Goal: Download file/media

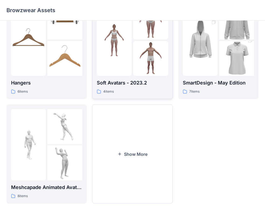
scroll to position [134, 0]
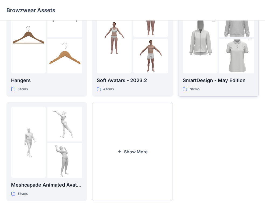
click at [210, 87] on div "7 items" at bounding box center [218, 89] width 71 height 6
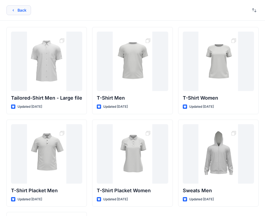
click at [15, 11] on button "Back" at bounding box center [18, 10] width 25 height 10
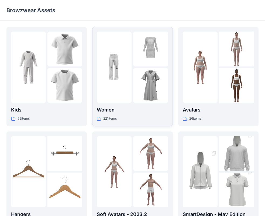
click at [110, 95] on div at bounding box center [114, 67] width 35 height 71
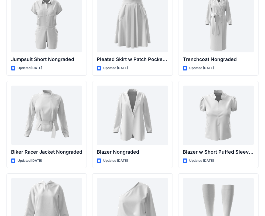
scroll to position [5570, 0]
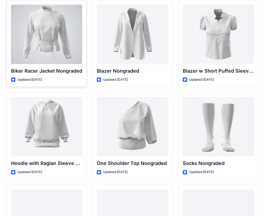
click at [33, 37] on div at bounding box center [46, 34] width 71 height 59
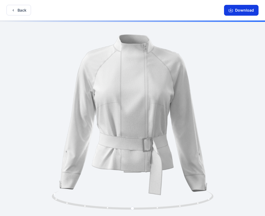
click at [234, 12] on button "Download" at bounding box center [241, 10] width 35 height 11
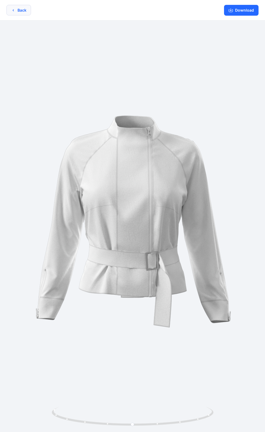
click at [16, 11] on button "Back" at bounding box center [18, 10] width 25 height 11
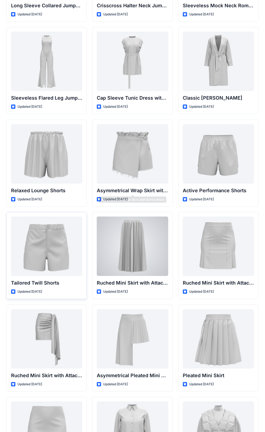
scroll to position [1336, 0]
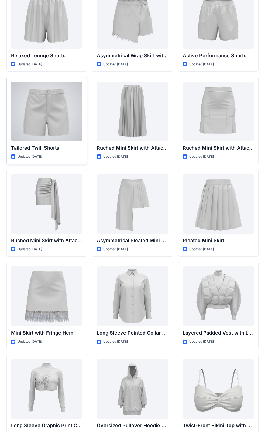
click at [47, 115] on div at bounding box center [46, 110] width 71 height 59
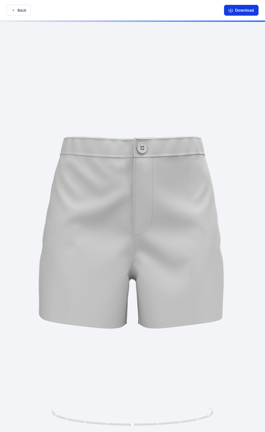
click at [237, 13] on button "Download" at bounding box center [241, 10] width 35 height 11
